Goal: Task Accomplishment & Management: Manage account settings

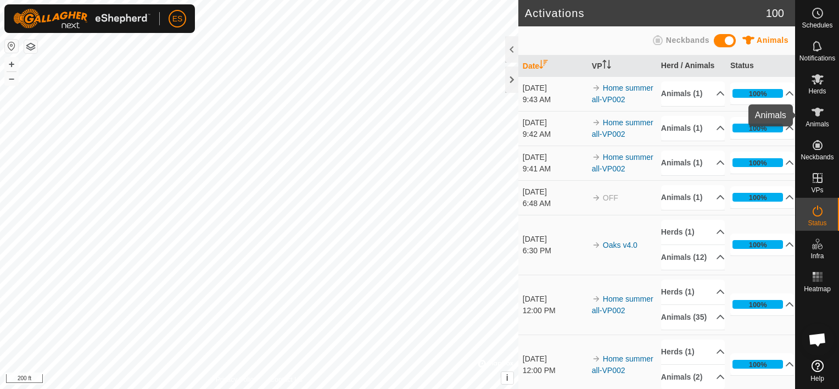
click at [815, 115] on icon at bounding box center [817, 111] width 13 height 13
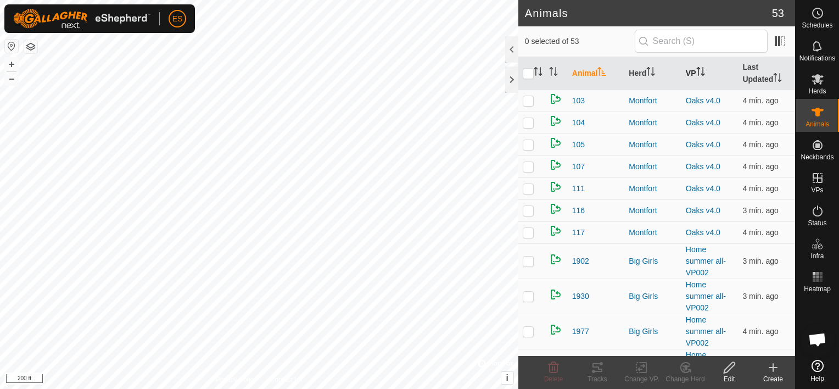
click at [702, 73] on icon "Activate to sort" at bounding box center [702, 71] width 1 height 9
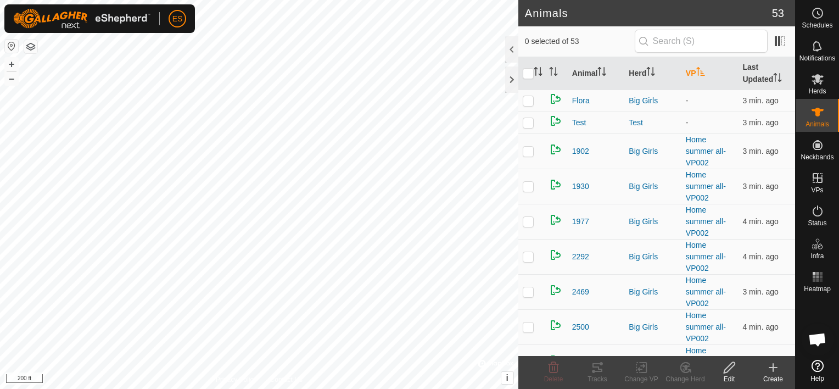
click at [700, 73] on icon "Activate to sort" at bounding box center [700, 71] width 8 height 9
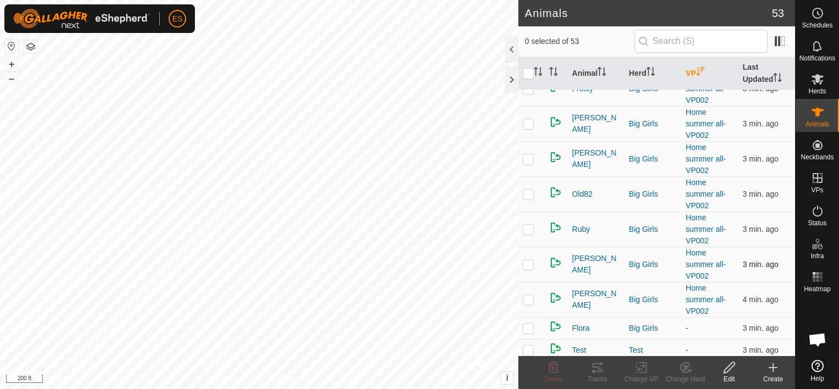
scroll to position [1421, 0]
click at [529, 323] on p-checkbox at bounding box center [528, 327] width 11 height 9
click at [532, 323] on p-checkbox at bounding box center [528, 327] width 11 height 9
checkbox input "false"
